Goal: Transaction & Acquisition: Obtain resource

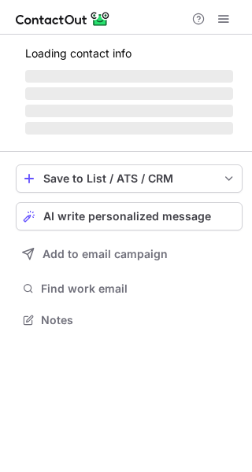
scroll to position [340, 252]
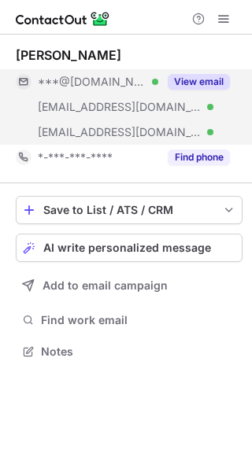
click at [206, 79] on button "View email" at bounding box center [198, 82] width 62 height 16
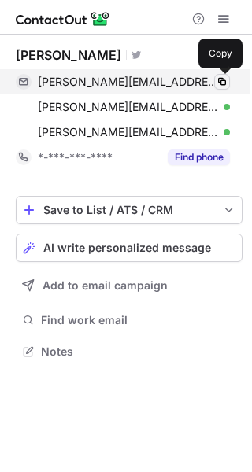
click at [219, 79] on span at bounding box center [221, 81] width 13 height 13
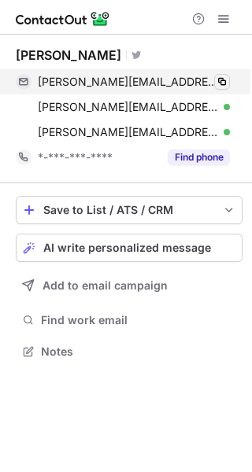
click at [219, 79] on span at bounding box center [221, 81] width 13 height 13
